Goal: Task Accomplishment & Management: Complete application form

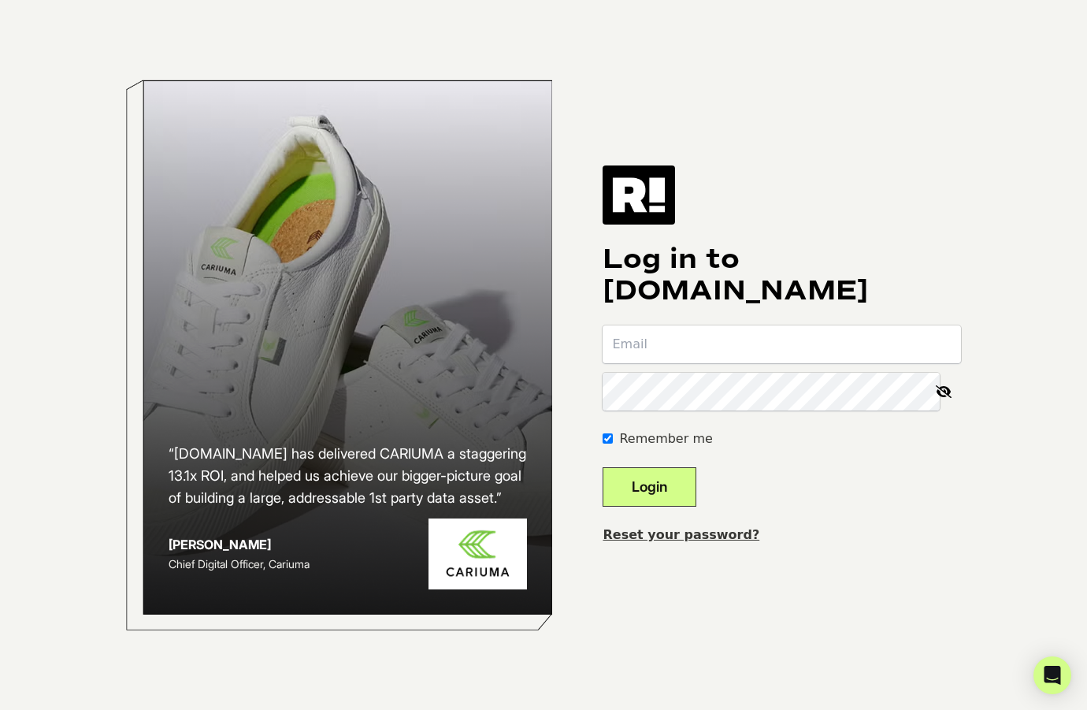
type input "[EMAIL_ADDRESS][DOMAIN_NAME]"
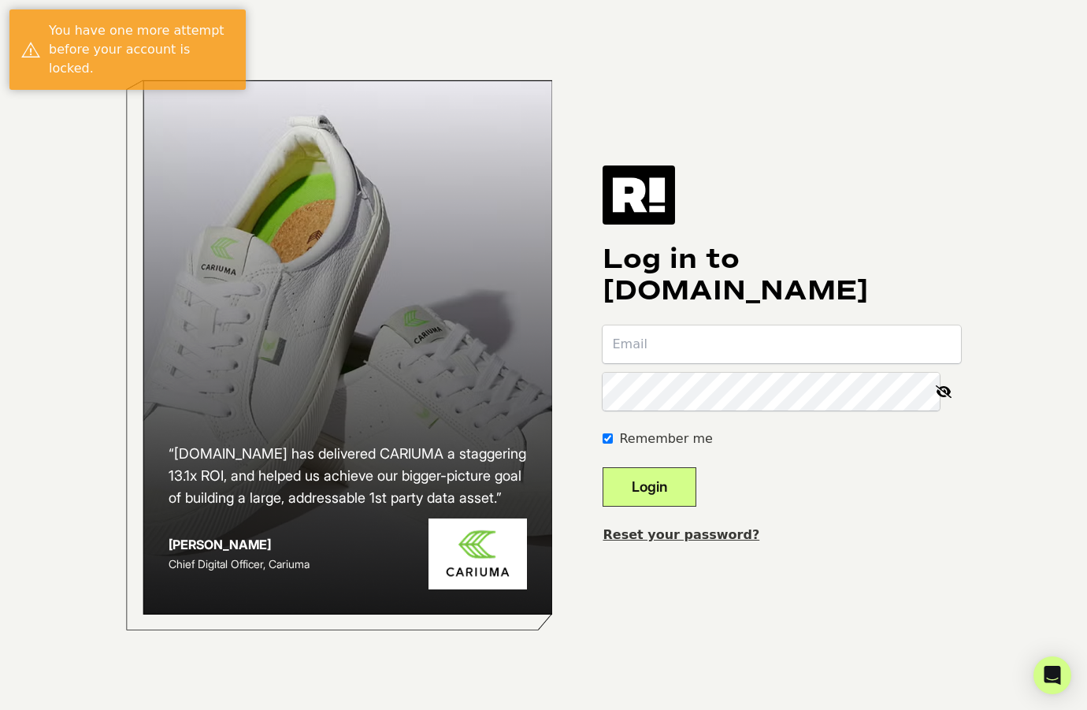
click at [968, 170] on div "“Retention.com has delivered CARIUMA a staggering 13.1x ROI, and helped us achi…" at bounding box center [544, 355] width 898 height 710
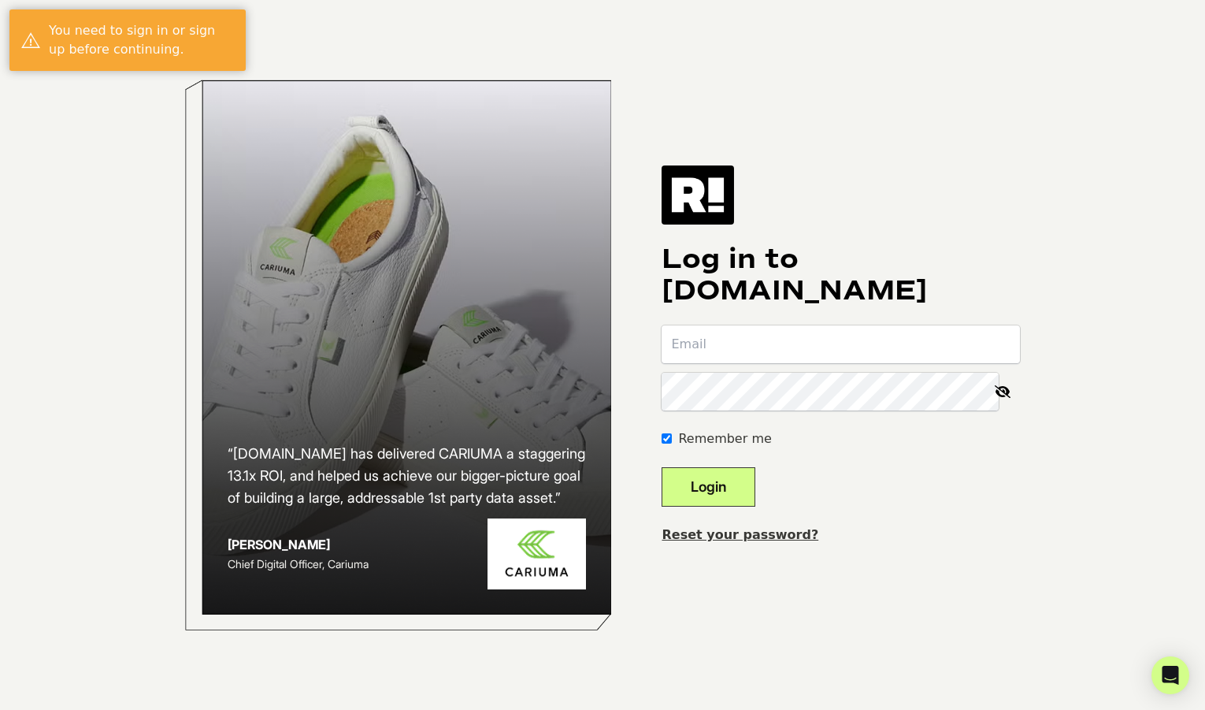
type input "[EMAIL_ADDRESS][DOMAIN_NAME]"
